Goal: Transaction & Acquisition: Book appointment/travel/reservation

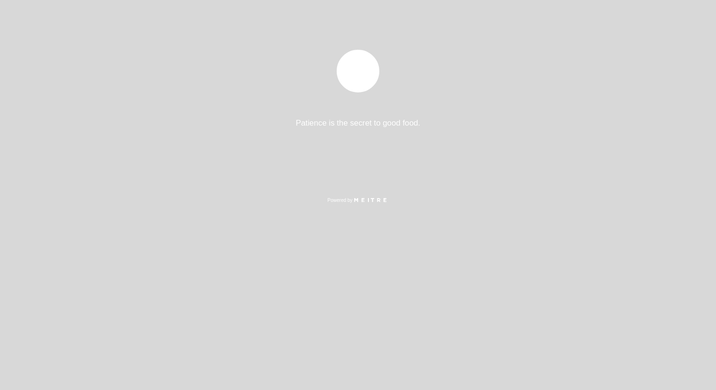
select select "es"
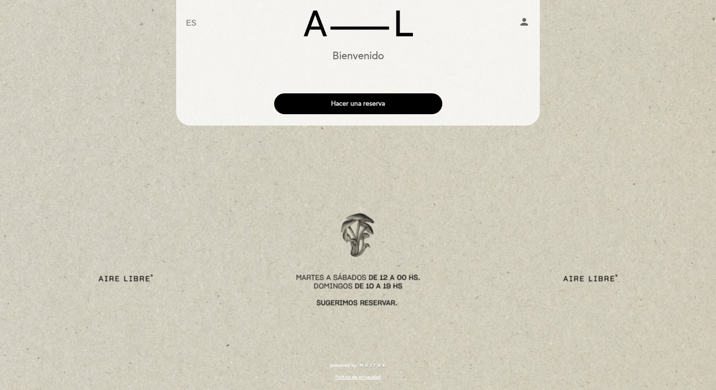
click at [359, 98] on button "Hacer una reserva" at bounding box center [358, 103] width 168 height 21
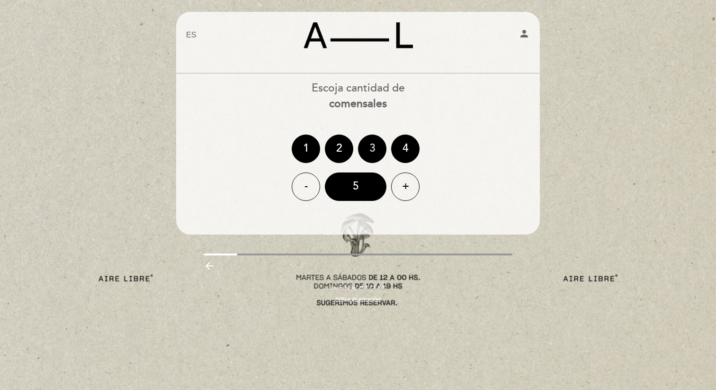
click at [370, 145] on div "3" at bounding box center [372, 148] width 28 height 28
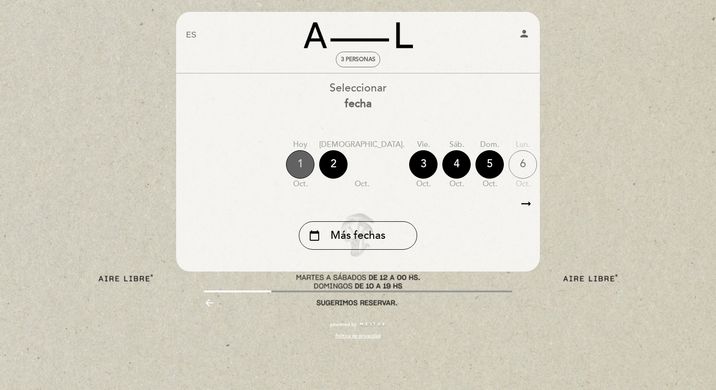
click at [302, 169] on div "1" at bounding box center [300, 164] width 28 height 28
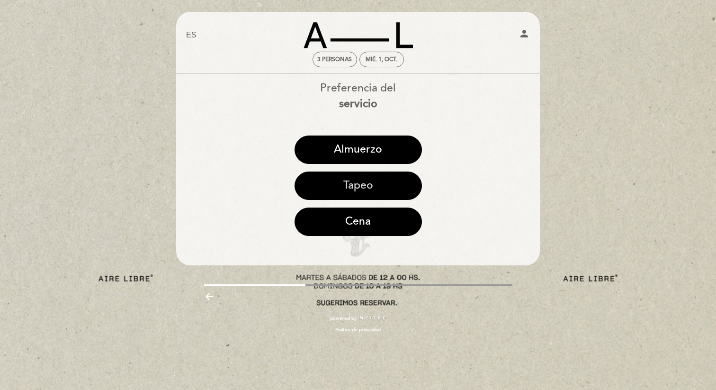
click at [352, 185] on button "Tapeo" at bounding box center [358, 185] width 127 height 28
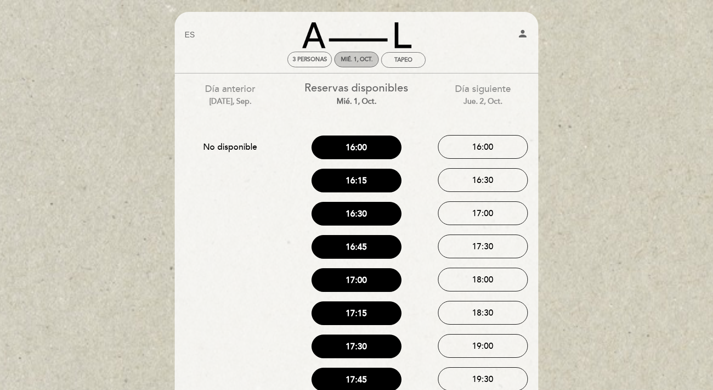
click at [365, 61] on div "mié. 1, oct." at bounding box center [357, 59] width 32 height 7
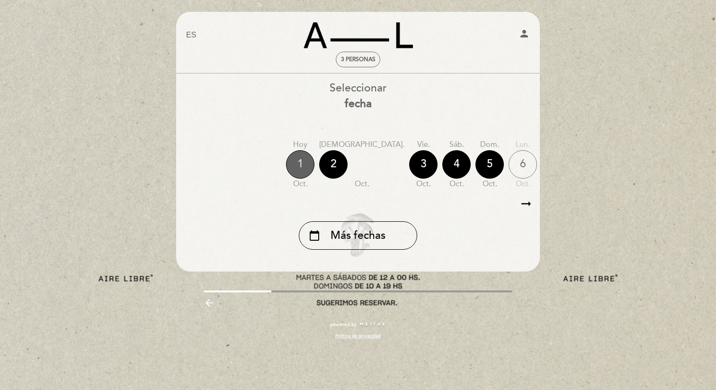
click at [298, 163] on div "1" at bounding box center [300, 164] width 28 height 28
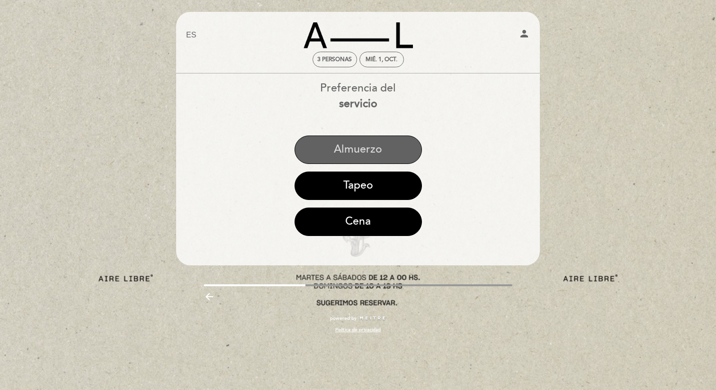
click at [369, 152] on button "Almuerzo" at bounding box center [358, 149] width 127 height 28
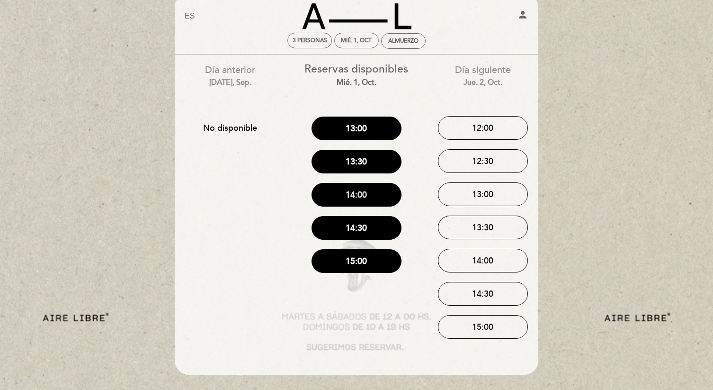
scroll to position [20, 0]
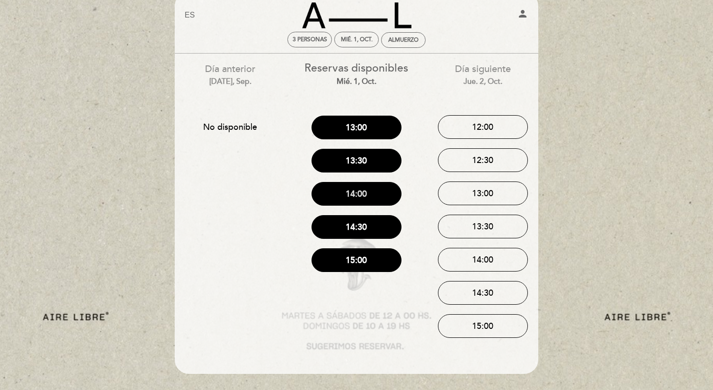
click at [365, 198] on button "14:00" at bounding box center [357, 194] width 90 height 24
